Goal: Information Seeking & Learning: Compare options

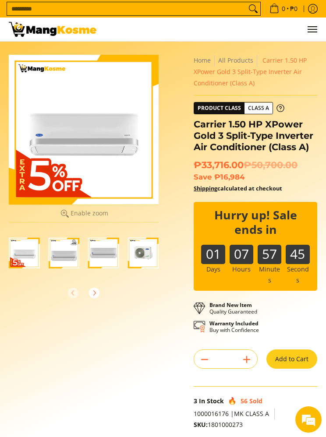
click at [25, 10] on input "Search..." at bounding box center [126, 8] width 239 height 13
click at [4, 5] on div "Search... 0 • ₱0 View cart Checkout" at bounding box center [163, 9] width 326 height 18
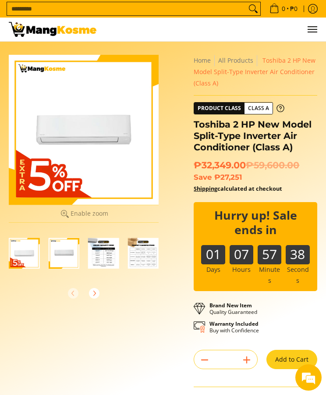
click at [99, 254] on img "Toshiba 2 HP New Model Split-Type Inverter Air Conditioner (Class A)-3" at bounding box center [103, 252] width 31 height 31
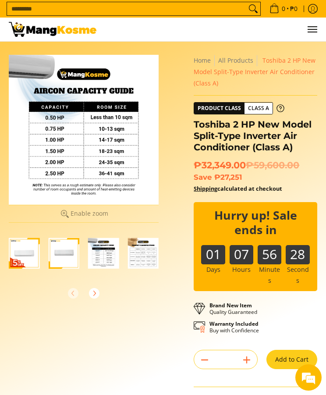
click at [135, 257] on img "Toshiba 2 HP New Model Split-Type Inverter Air Conditioner (Class A)-4" at bounding box center [143, 252] width 31 height 31
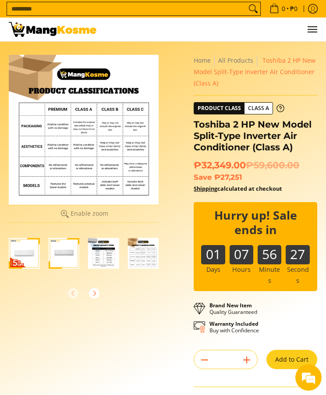
click at [135, 262] on img "Toshiba 2 HP New Model Split-Type Inverter Air Conditioner (Class A)-4" at bounding box center [143, 252] width 31 height 31
click at [236, 63] on link "All Products" at bounding box center [235, 60] width 35 height 8
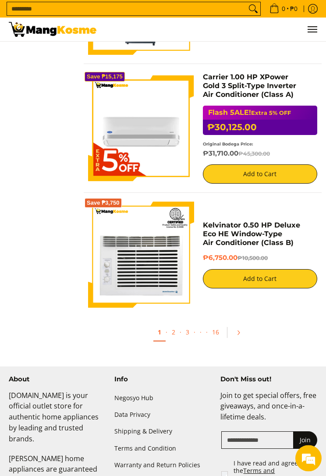
scroll to position [2802, 0]
click at [173, 328] on link "2" at bounding box center [173, 331] width 12 height 17
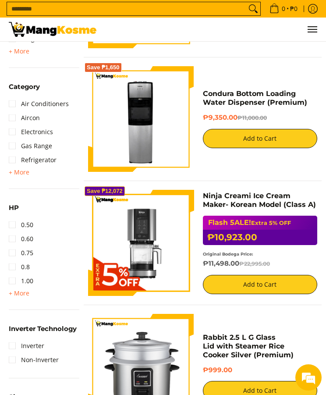
click at [118, 144] on img at bounding box center [141, 119] width 106 height 106
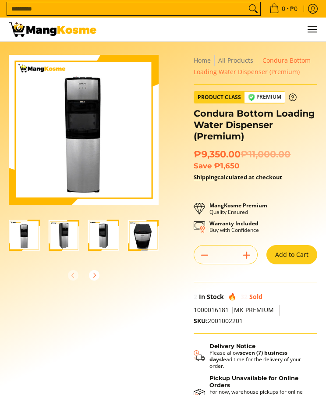
click at [86, 116] on img at bounding box center [84, 130] width 150 height 150
click at [65, 241] on img "Condura Bottom Loading Water Dispenser (Premium)-2" at bounding box center [64, 234] width 31 height 31
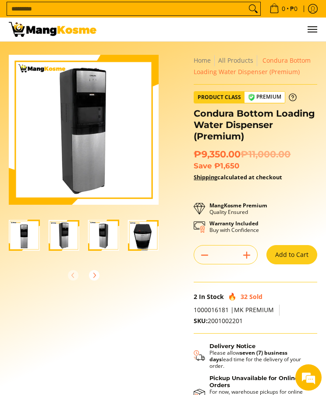
click at [102, 240] on img "Condura Bottom Loading Water Dispenser (Premium)-3" at bounding box center [103, 234] width 31 height 31
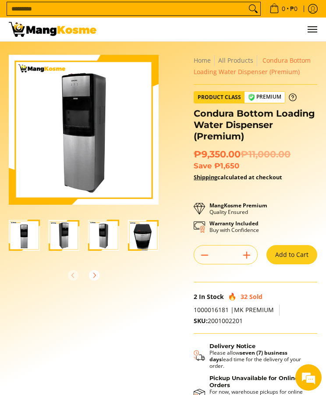
click at [139, 237] on img "Condura Bottom Loading Water Dispenser (Premium)-4" at bounding box center [143, 234] width 31 height 31
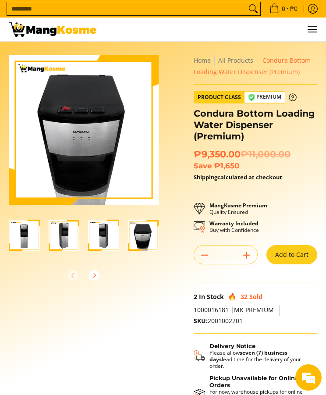
click at [15, 239] on img "Condura Bottom Loading Water Dispenser (Premium)-1" at bounding box center [24, 234] width 31 height 31
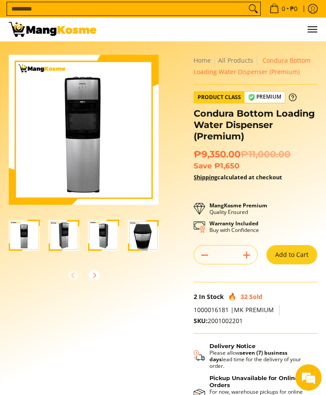
click at [61, 239] on img "Condura Bottom Loading Water Dispenser (Premium)-2" at bounding box center [64, 234] width 31 height 31
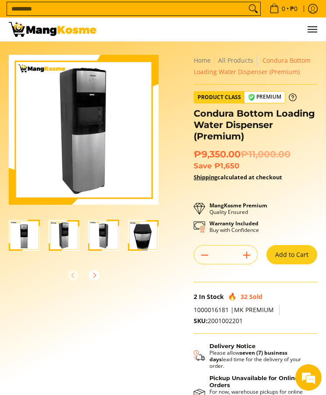
click at [146, 235] on img "Condura Bottom Loading Water Dispenser (Premium)-4" at bounding box center [143, 234] width 31 height 31
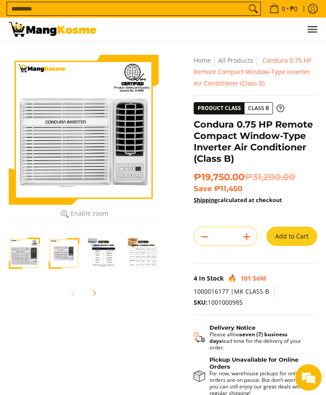
click at [234, 64] on link "All Products" at bounding box center [235, 60] width 35 height 8
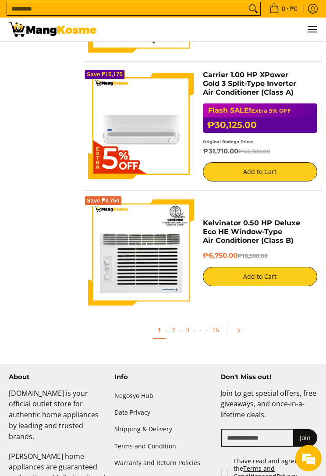
scroll to position [2804, 0]
click at [236, 328] on icon "Pagination" at bounding box center [238, 330] width 6 height 6
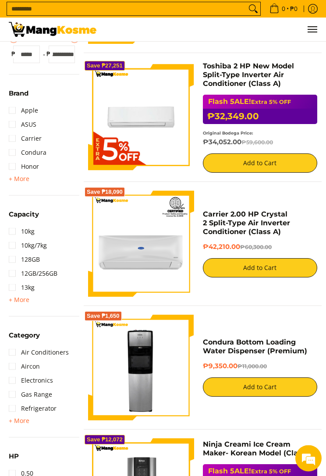
scroll to position [190, 0]
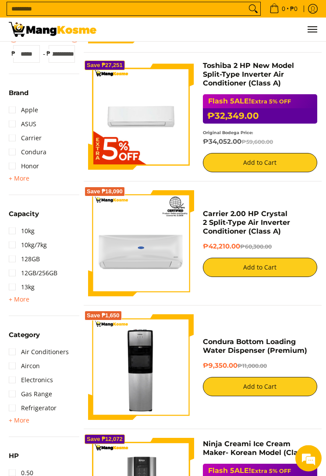
click at [281, 77] on link "Toshiba 2 HP New Model Split-Type Inverter Air Conditioner (Class A)" at bounding box center [248, 75] width 91 height 26
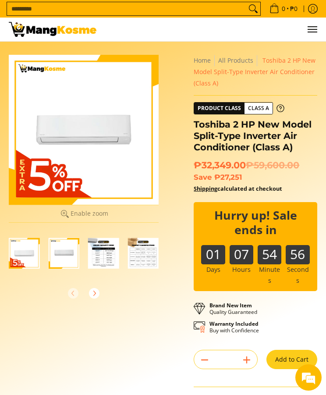
click at [244, 63] on link "All Products" at bounding box center [235, 60] width 35 height 8
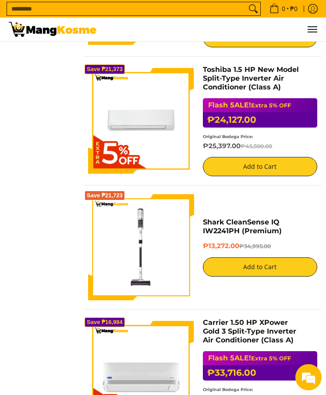
scroll to position [1753, 0]
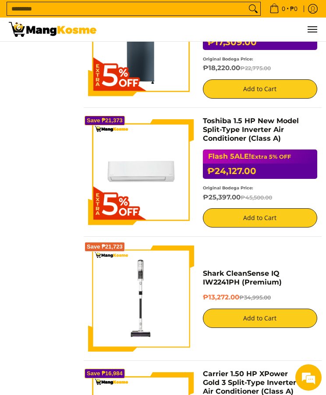
click at [222, 130] on link "Toshiba 1.5 HP New Model Split-Type Inverter Air Conditioner (Class A)" at bounding box center [251, 129] width 96 height 26
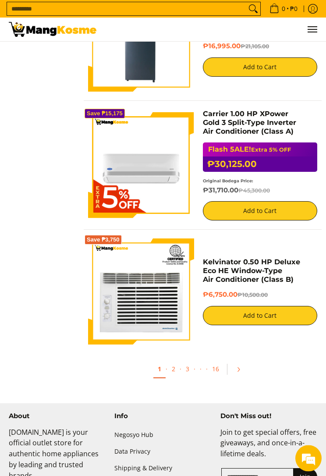
scroll to position [2766, 0]
click at [187, 369] on link "3" at bounding box center [187, 368] width 12 height 17
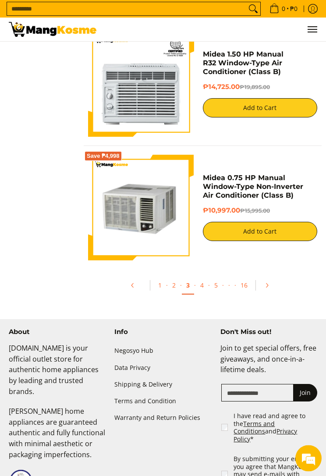
scroll to position [2818, 0]
click at [201, 285] on link "4" at bounding box center [202, 284] width 12 height 17
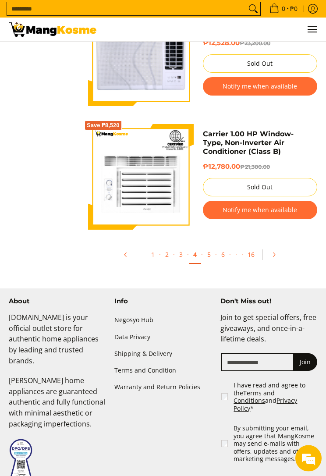
scroll to position [2858, 0]
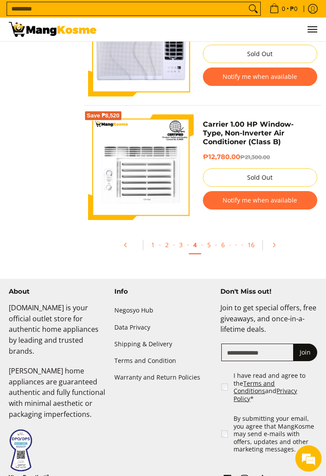
click at [152, 244] on link "1" at bounding box center [153, 244] width 12 height 17
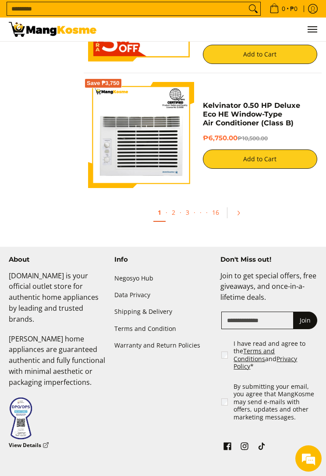
scroll to position [2922, 0]
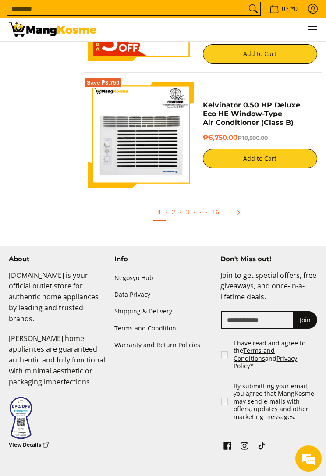
click at [177, 208] on link "2" at bounding box center [173, 211] width 12 height 17
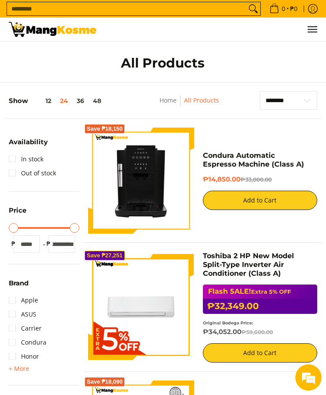
click at [9, 2] on input "Search..." at bounding box center [126, 8] width 239 height 13
